Goal: Check status

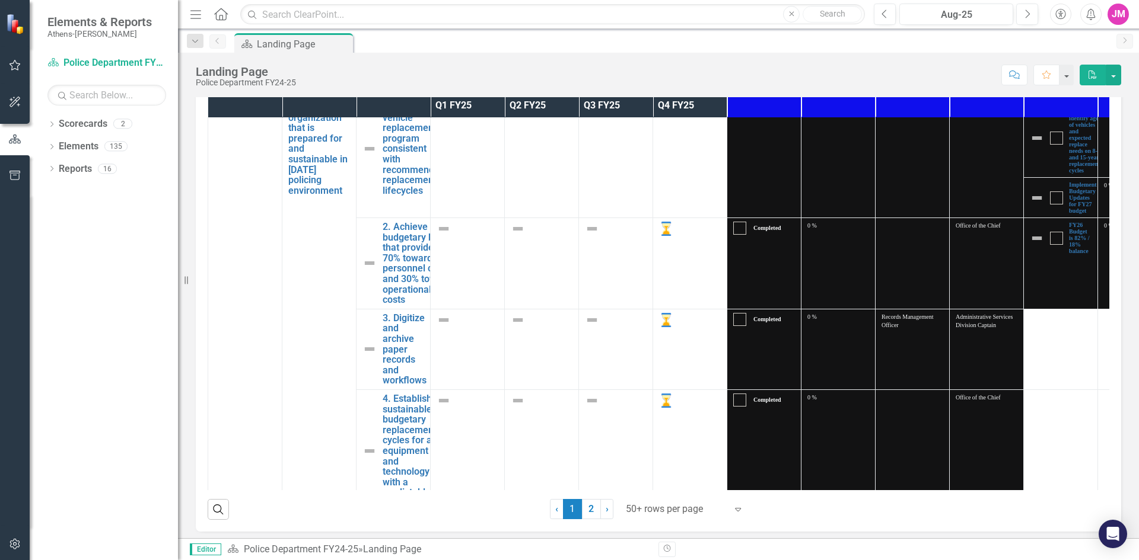
scroll to position [3440, 0]
